Goal: Find specific page/section: Find specific page/section

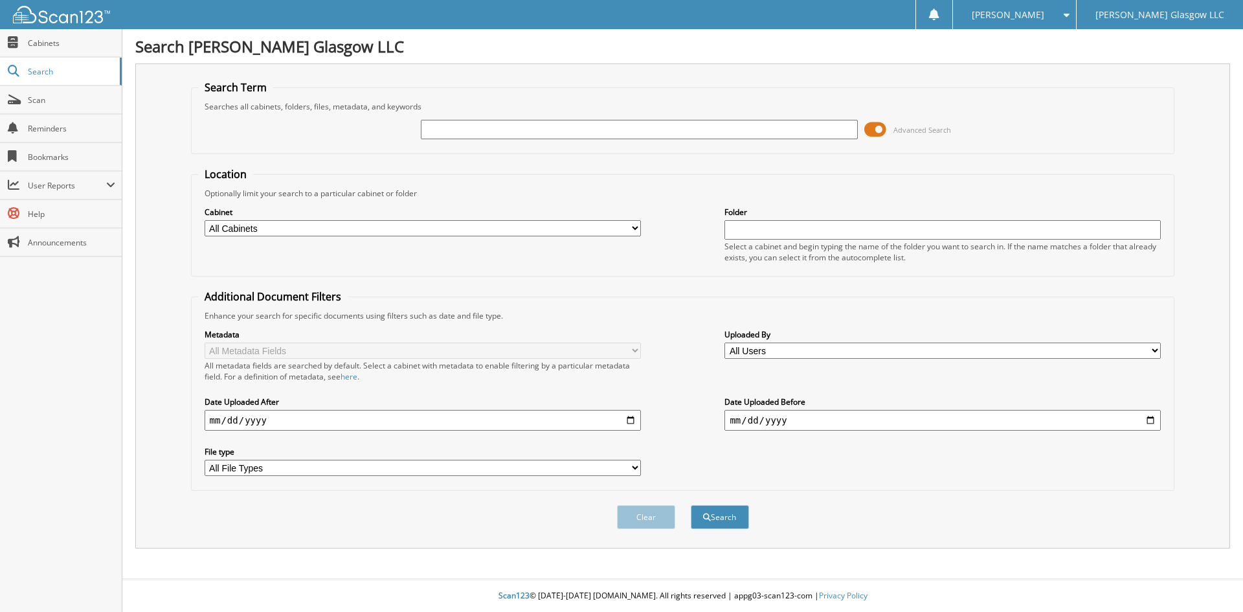
click at [617, 132] on input "text" at bounding box center [639, 129] width 436 height 19
type input "6095936"
click at [691, 505] on button "Search" at bounding box center [720, 517] width 58 height 24
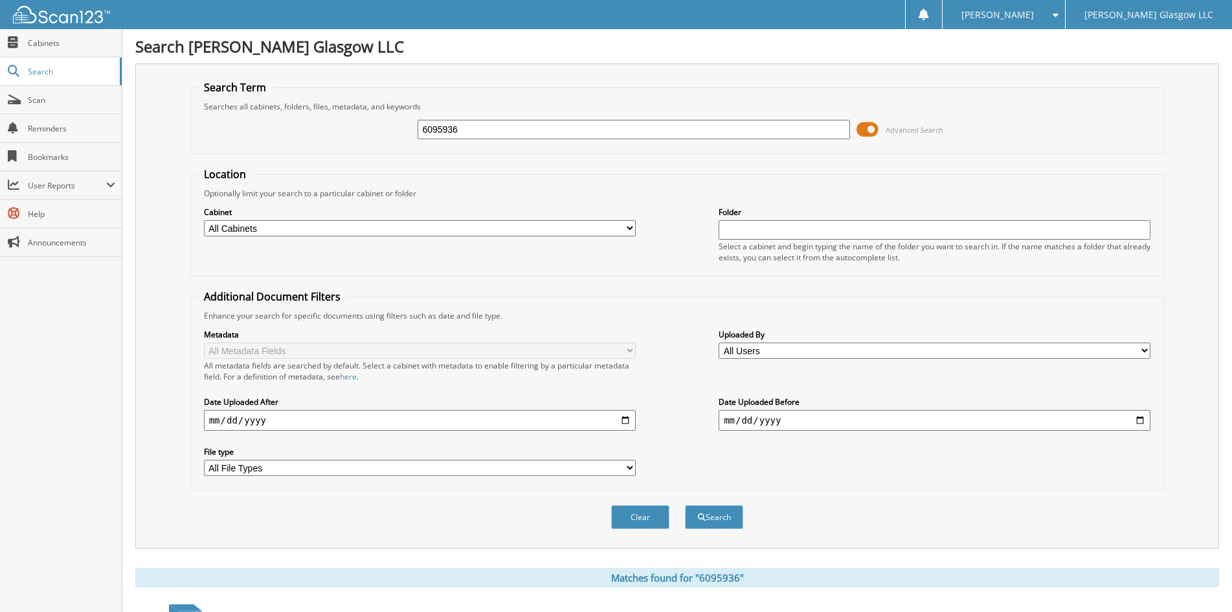
click at [874, 125] on span at bounding box center [867, 129] width 22 height 19
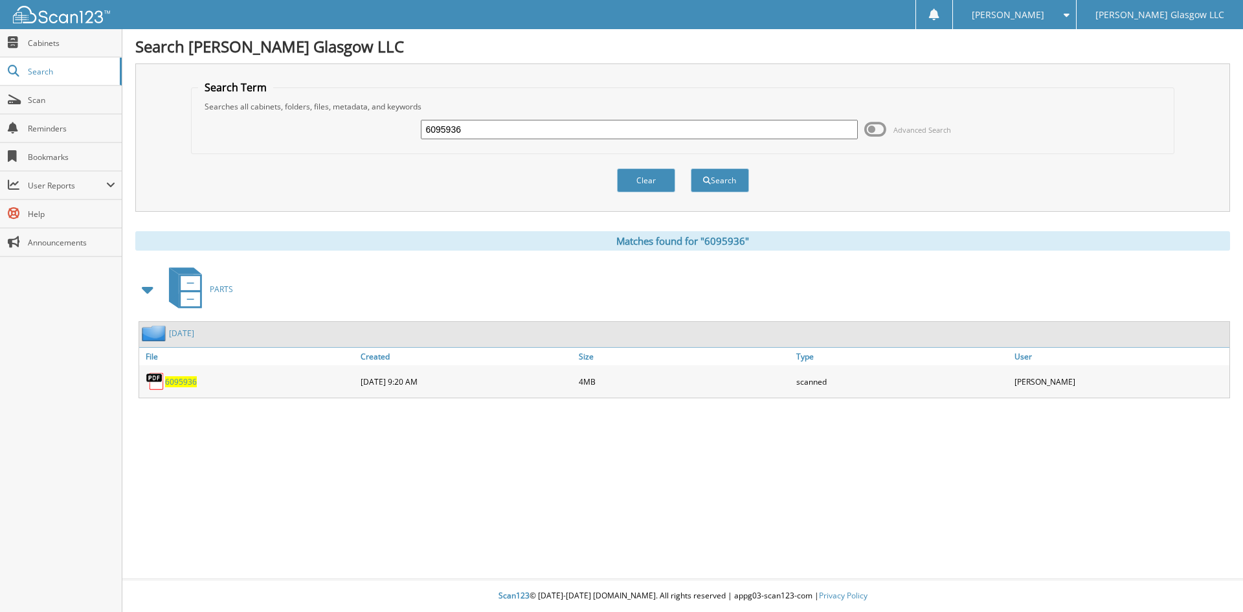
click at [179, 376] on link "6095936" at bounding box center [181, 381] width 32 height 11
click at [183, 379] on span "6095936" at bounding box center [181, 381] width 32 height 11
